Goal: Information Seeking & Learning: Learn about a topic

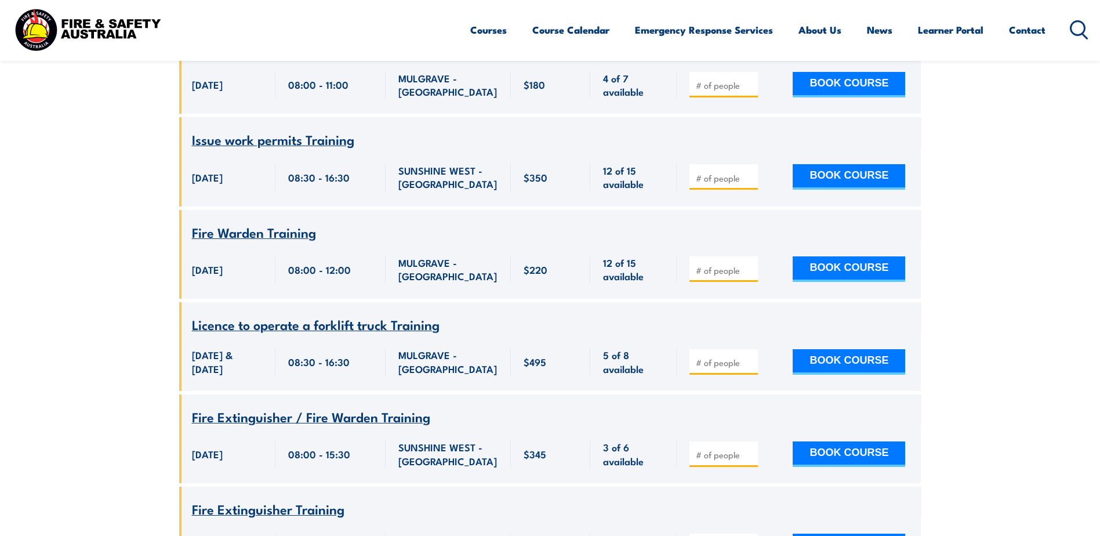
scroll to position [1556, 0]
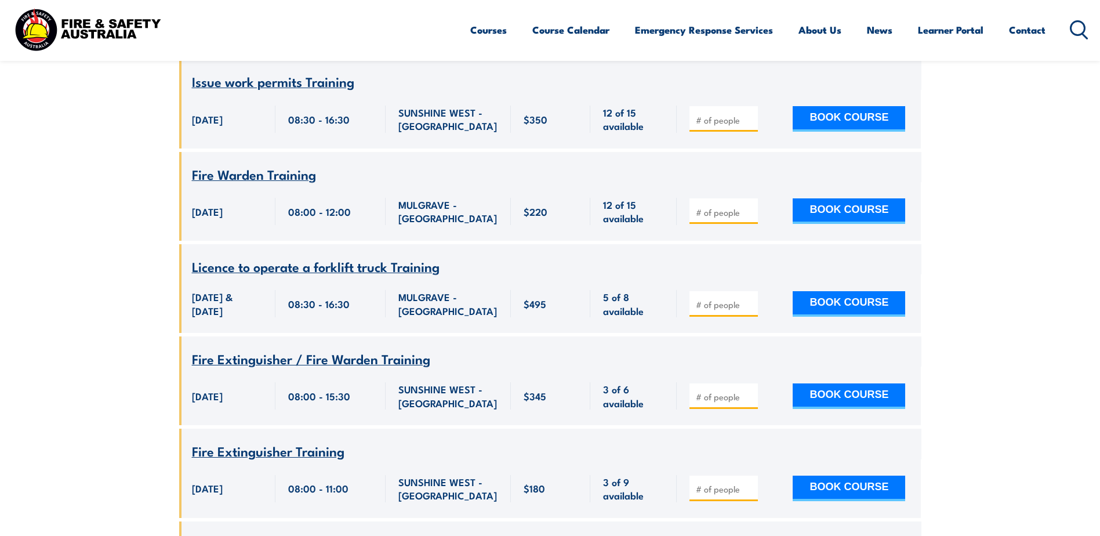
drag, startPoint x: 152, startPoint y: 157, endPoint x: 164, endPoint y: 151, distance: 13.0
drag, startPoint x: 185, startPoint y: 154, endPoint x: 478, endPoint y: 203, distance: 297.6
click at [478, 203] on div "Course Name Fire Warden Training 220 $220" at bounding box center [550, 196] width 742 height 89
copy div "Fire Warden Training [DATE] 08:00:00 - 12:00:00 [DATE] 08:00 - 12:00 MULGRAVE -…"
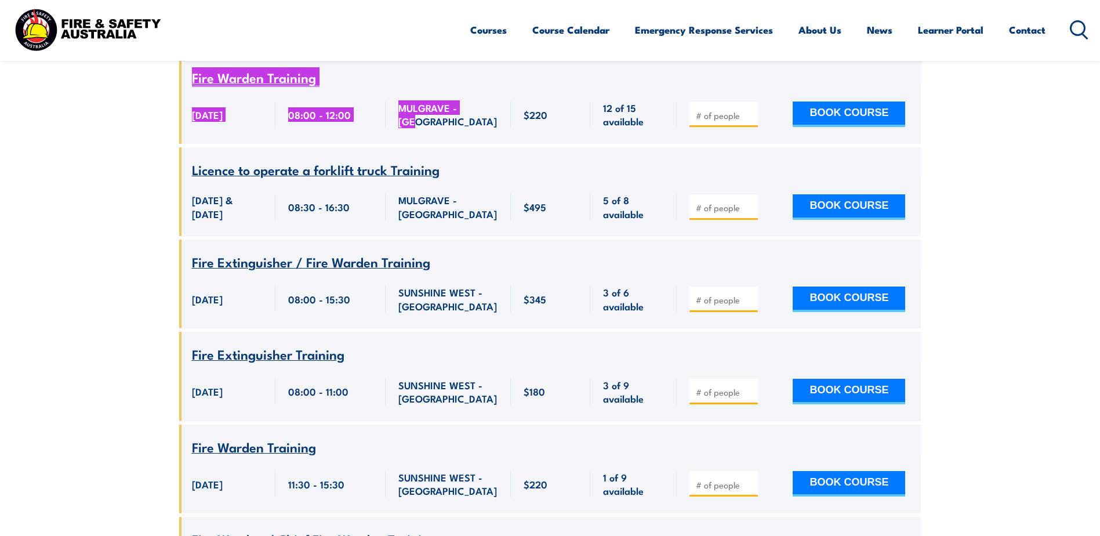
scroll to position [1672, 0]
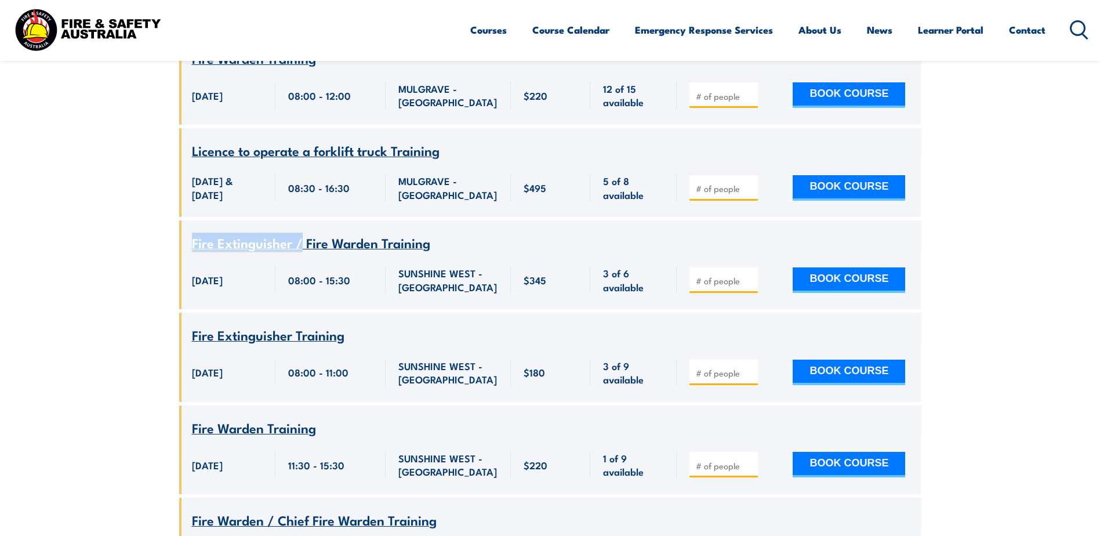
drag, startPoint x: 184, startPoint y: 234, endPoint x: 299, endPoint y: 239, distance: 114.9
click at [299, 239] on div "Course Name Fire Extinguisher / Fire Warden Training" at bounding box center [550, 235] width 742 height 30
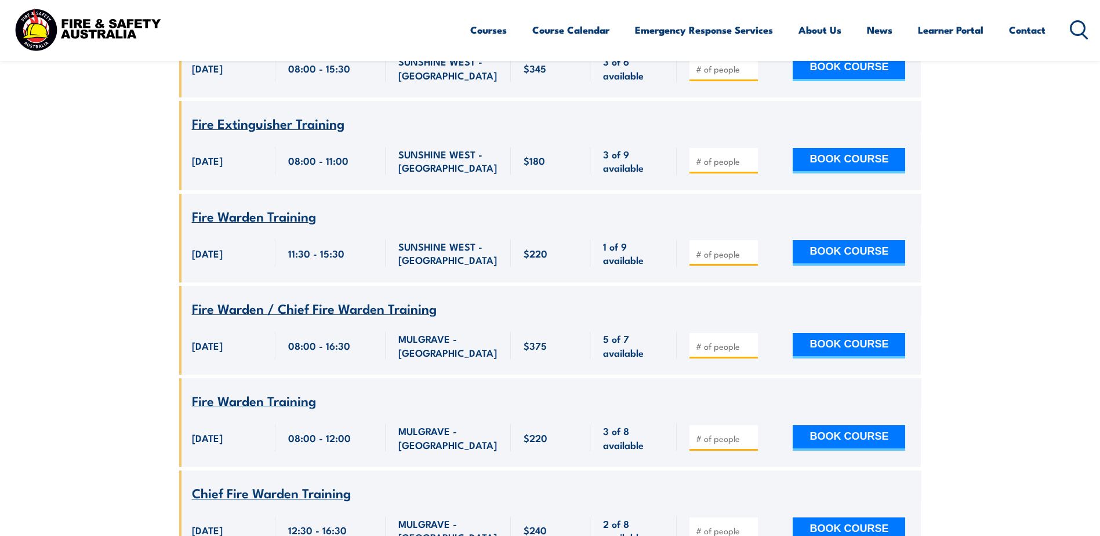
scroll to position [1904, 0]
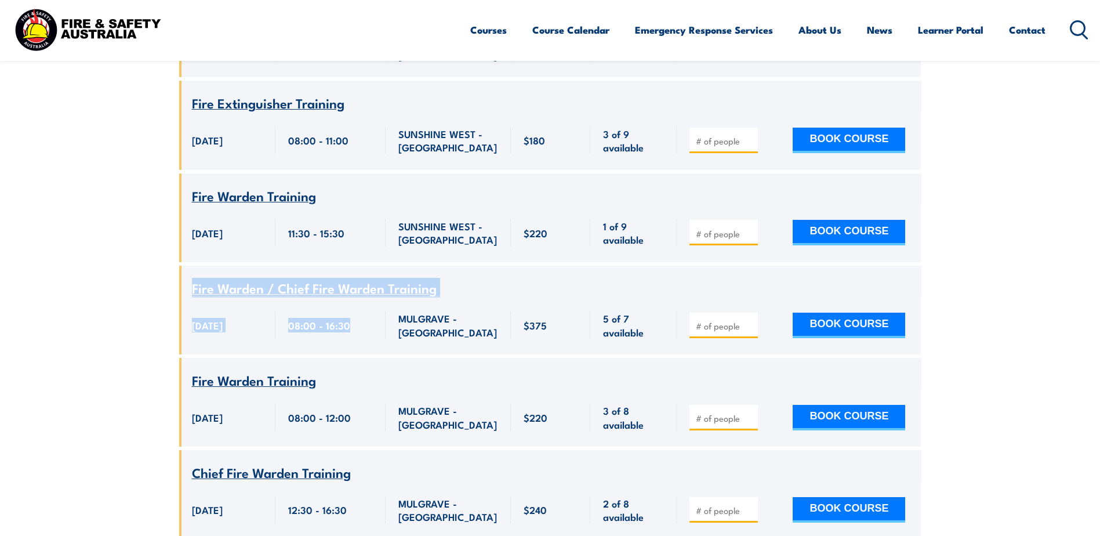
drag, startPoint x: 188, startPoint y: 277, endPoint x: 362, endPoint y: 314, distance: 178.5
click at [362, 314] on div "Course Name Fire Warden / Chief Fire Warden Training [DATE] 08:00:00 - 16:30:00" at bounding box center [550, 310] width 742 height 89
copy div "Fire Warden / Chief Fire Warden Training [DATE] 08:00:00 - 16:30:00 [DATE] 08:0…"
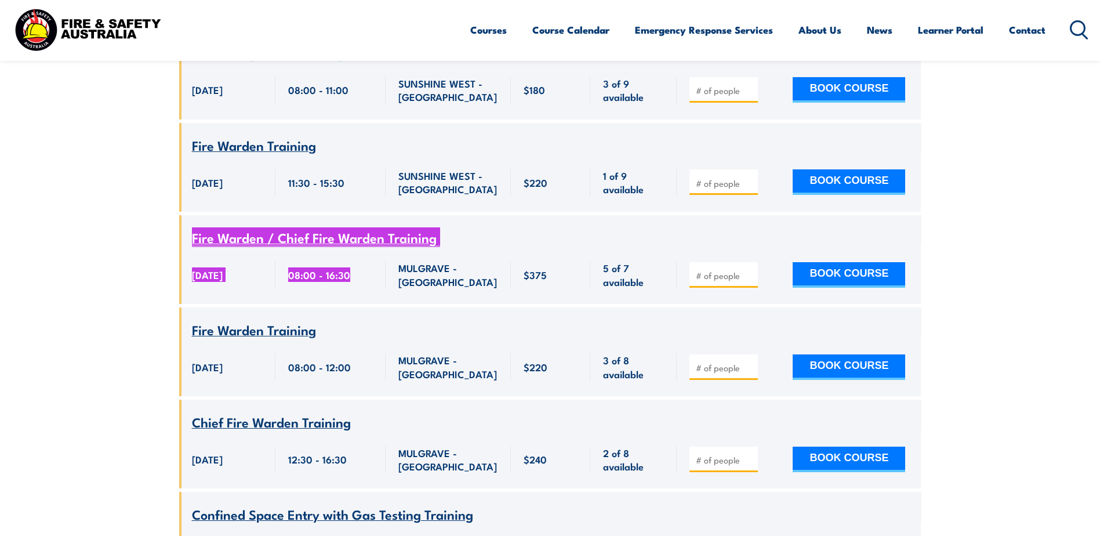
scroll to position [2020, 0]
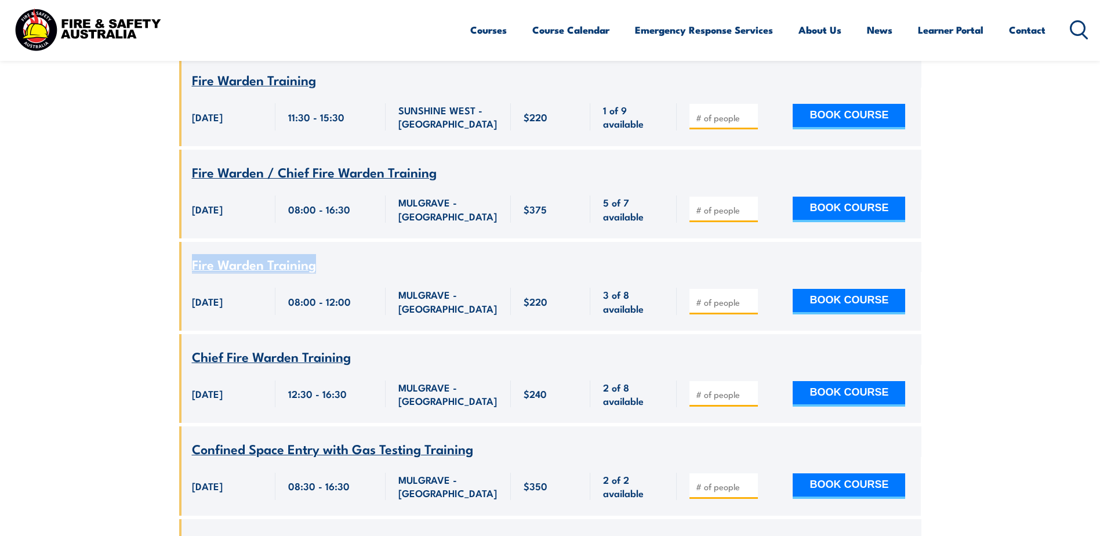
drag, startPoint x: 190, startPoint y: 249, endPoint x: 390, endPoint y: 249, distance: 200.1
click at [390, 249] on div "Course Name Fire Warden Training" at bounding box center [550, 257] width 742 height 30
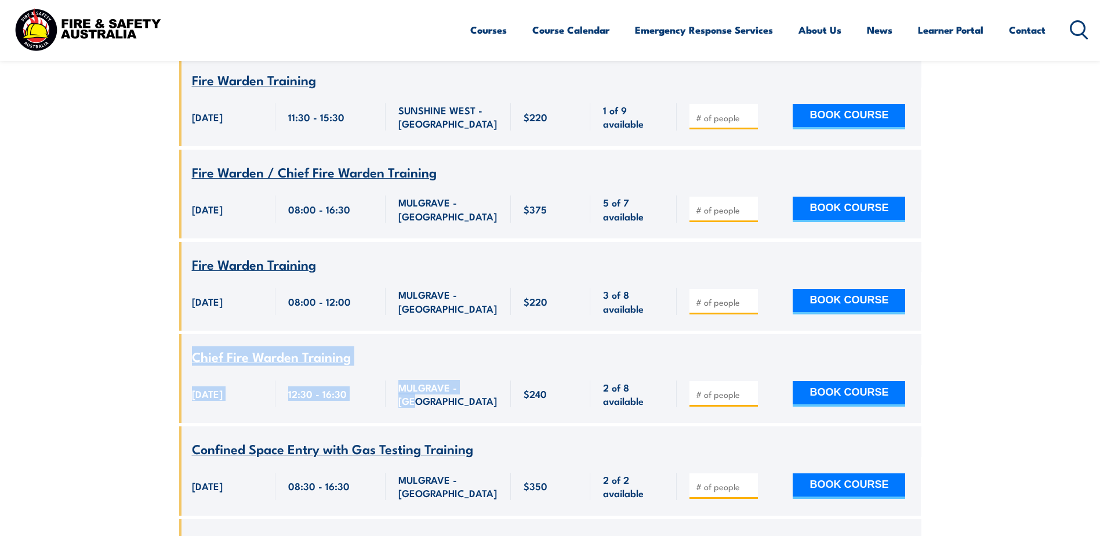
drag, startPoint x: 186, startPoint y: 343, endPoint x: 505, endPoint y: 364, distance: 319.7
click at [505, 364] on div "Course Name Chief Fire Warden Training 240" at bounding box center [550, 378] width 742 height 89
copy div "Chief Fire Warden Training [DATE] 12:30:00 - 16:30:00 [DATE] 12:30 - 16:30 MULG…"
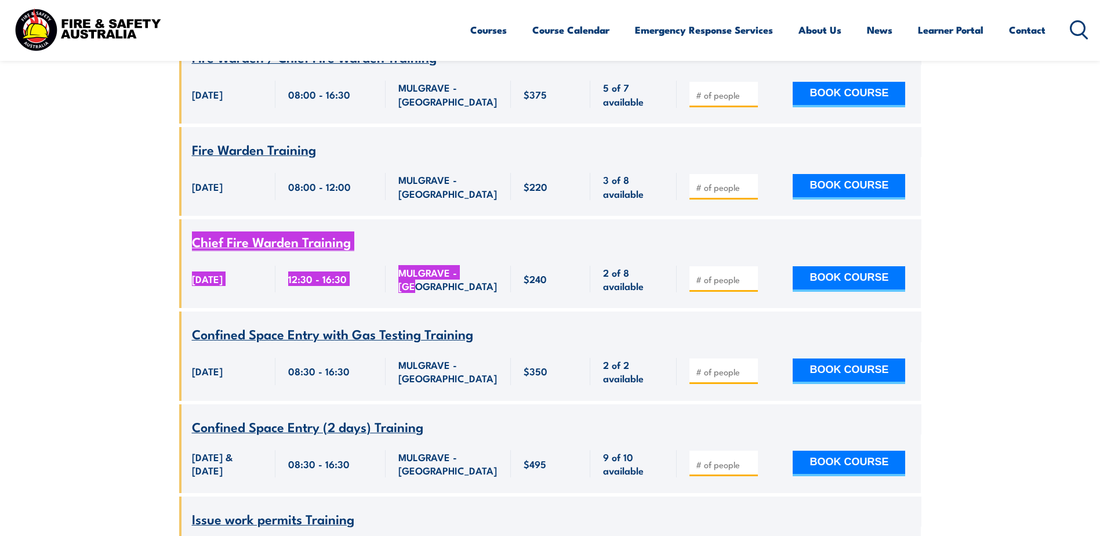
scroll to position [2136, 0]
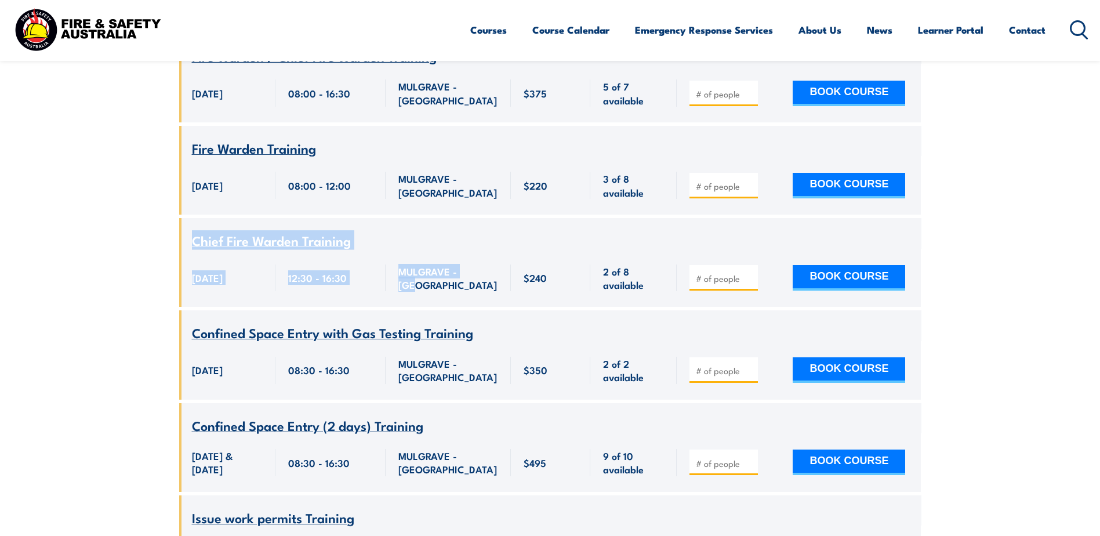
click at [187, 225] on div "Course Name Chief Fire Warden Training" at bounding box center [550, 233] width 742 height 30
drag, startPoint x: 185, startPoint y: 226, endPoint x: 246, endPoint y: 227, distance: 60.9
click at [246, 227] on div "Course Name Chief Fire Warden Training" at bounding box center [550, 233] width 742 height 30
copy span "Chief Fire"
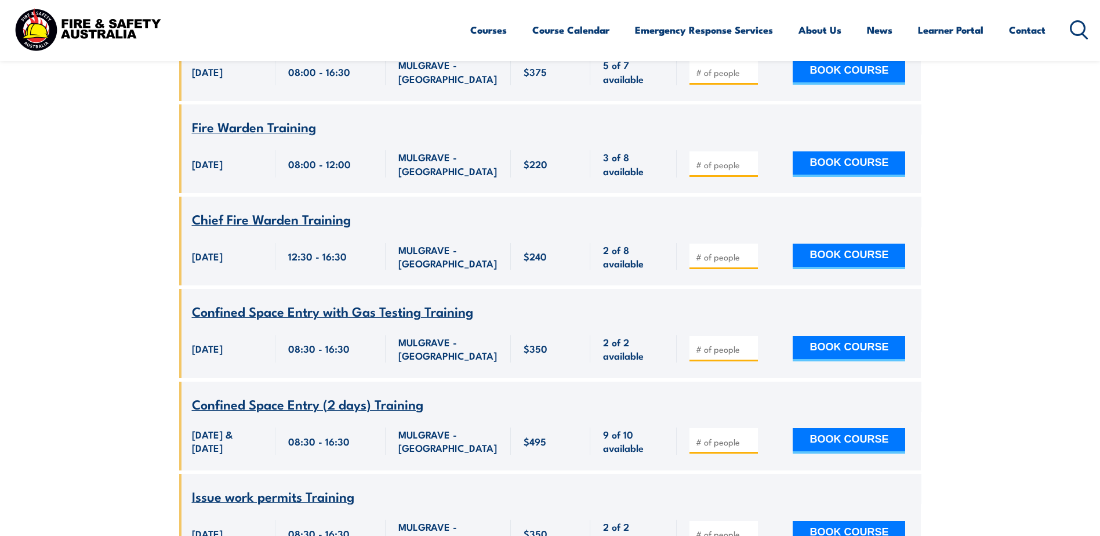
scroll to position [4962, 0]
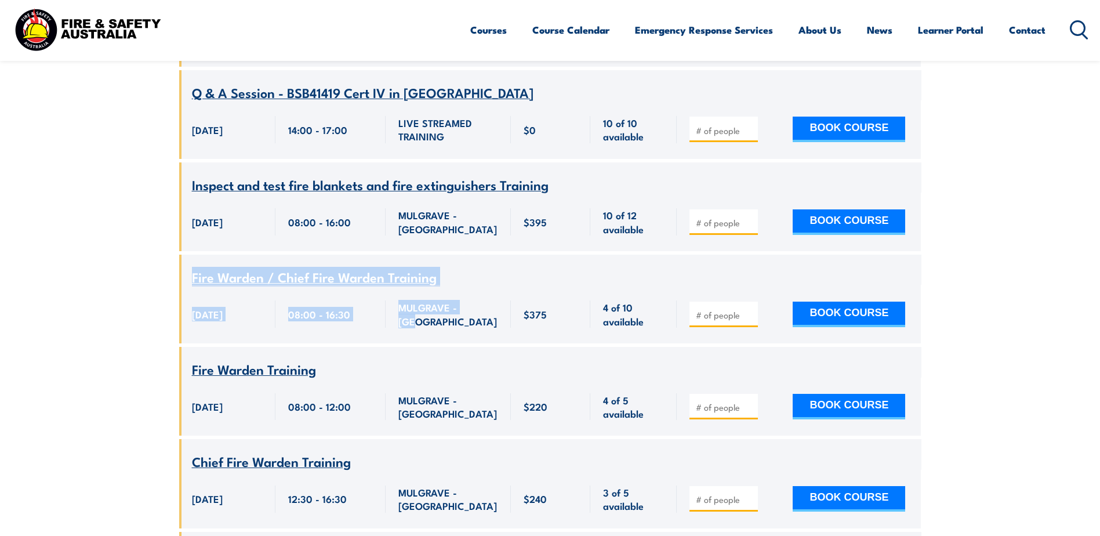
drag, startPoint x: 185, startPoint y: 266, endPoint x: 477, endPoint y: 304, distance: 294.8
click at [477, 304] on div "Course Name Fire Warden / Chief Fire Warden Training [DATE] 08:00 - 16:30 375" at bounding box center [550, 299] width 742 height 89
copy div "Fire Warden / Chief Fire Warden Training [DATE] 08:00:00 - 16:30:00 [DATE] 08:0…"
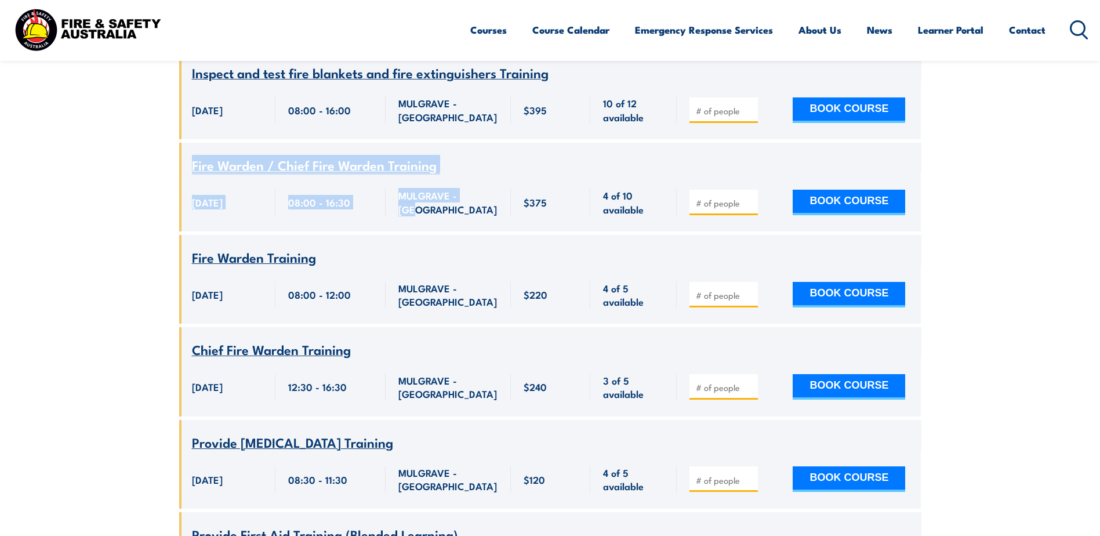
scroll to position [5078, 0]
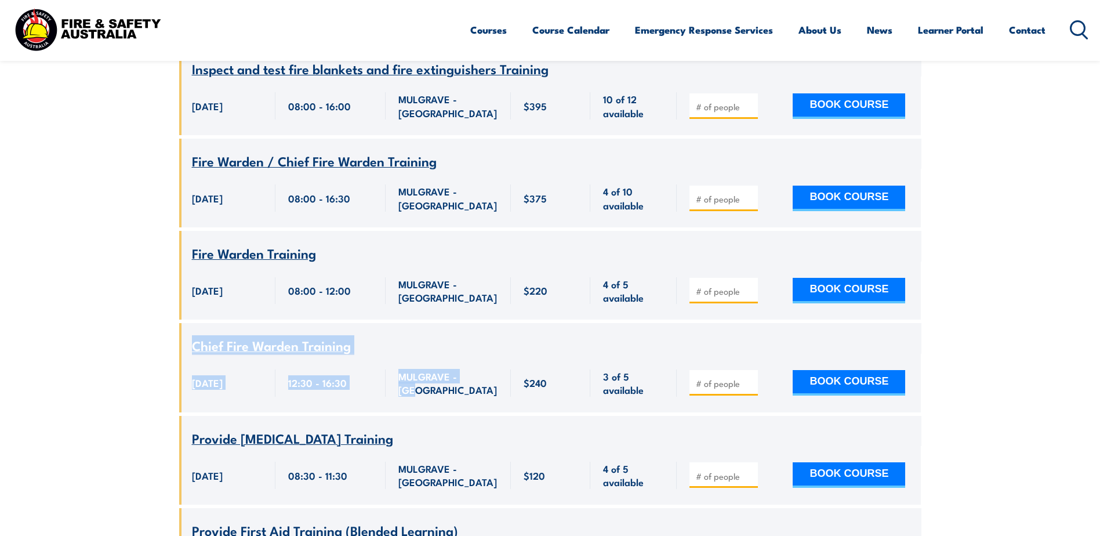
drag, startPoint x: 185, startPoint y: 338, endPoint x: 487, endPoint y: 369, distance: 303.8
click at [487, 369] on div "Course Name Chief Fire Warden Training 240" at bounding box center [550, 367] width 742 height 89
copy div "Chief Fire Warden Training [DATE] 12:30:00 - 16:30:00 [DATE] 12:30 - 16:30 MULG…"
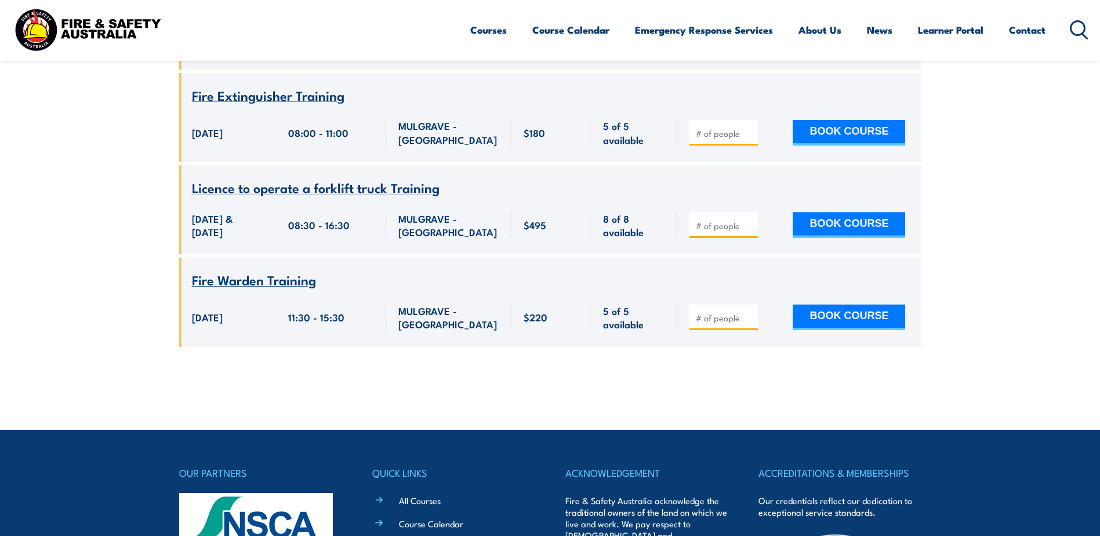
scroll to position [6818, 0]
